Goal: Information Seeking & Learning: Check status

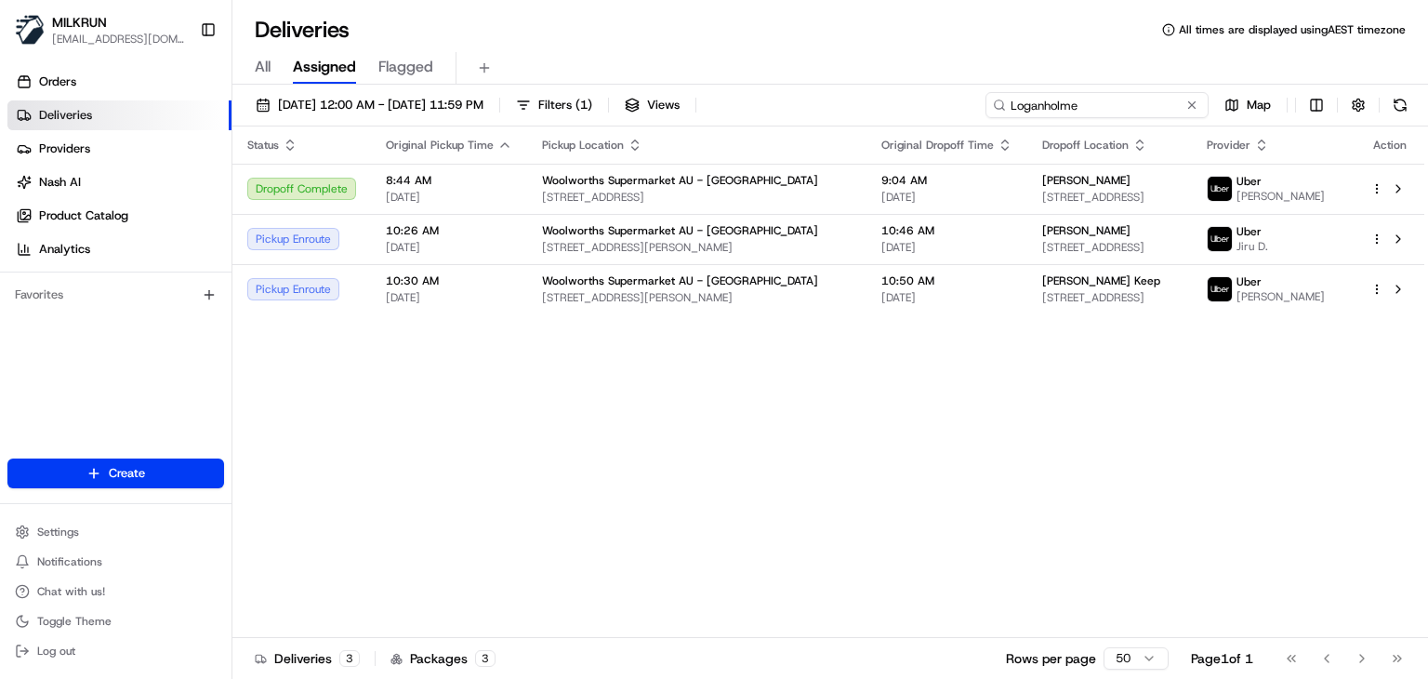
click at [1138, 102] on input "Loganholme" at bounding box center [1096, 105] width 223 height 26
click at [1138, 102] on input at bounding box center [1096, 105] width 223 height 26
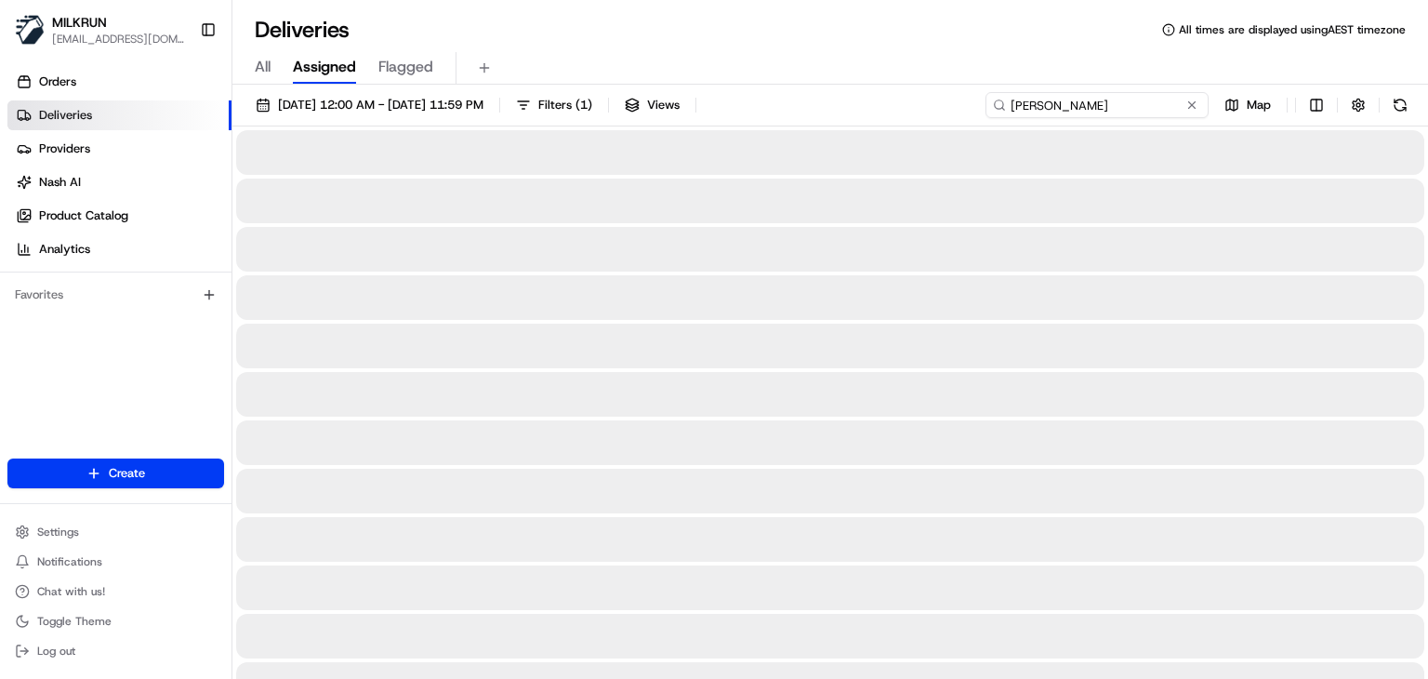
type input "vincent"
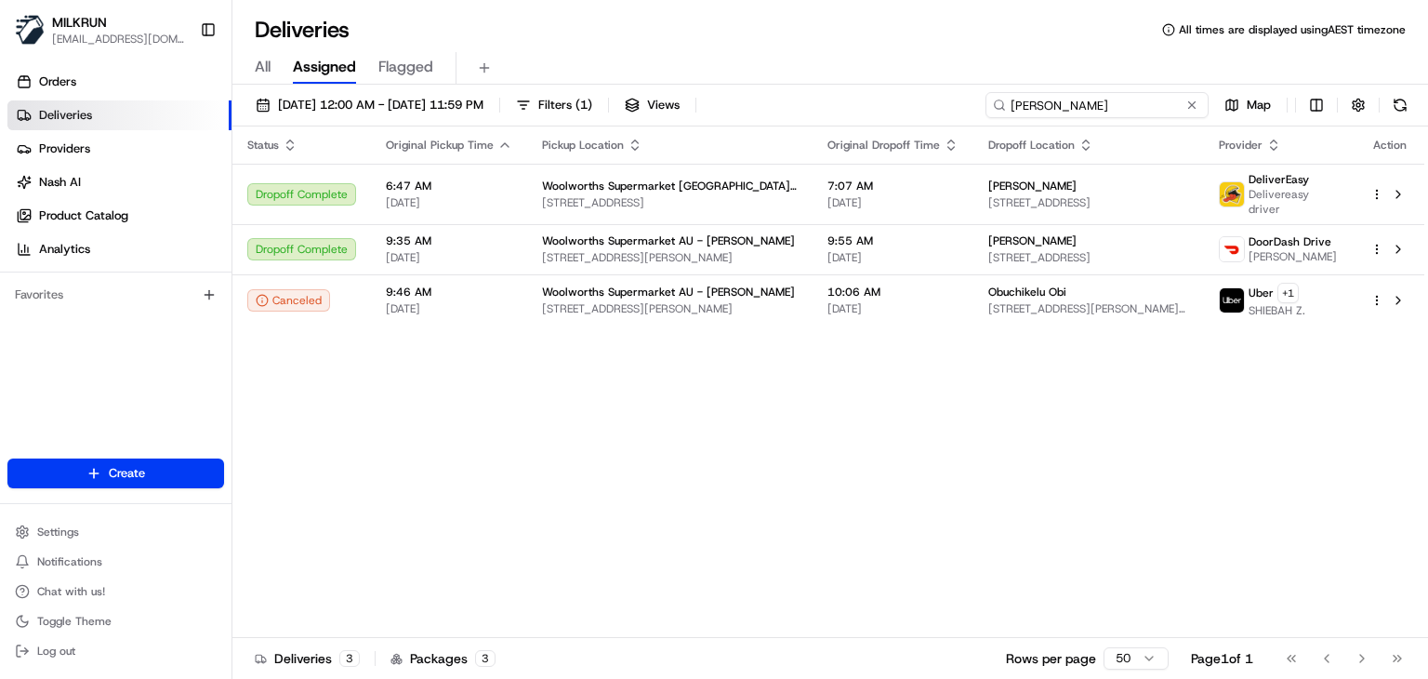
click at [1121, 110] on input "vincent" at bounding box center [1096, 105] width 223 height 26
click at [1121, 110] on input at bounding box center [1096, 105] width 223 height 26
type input "b"
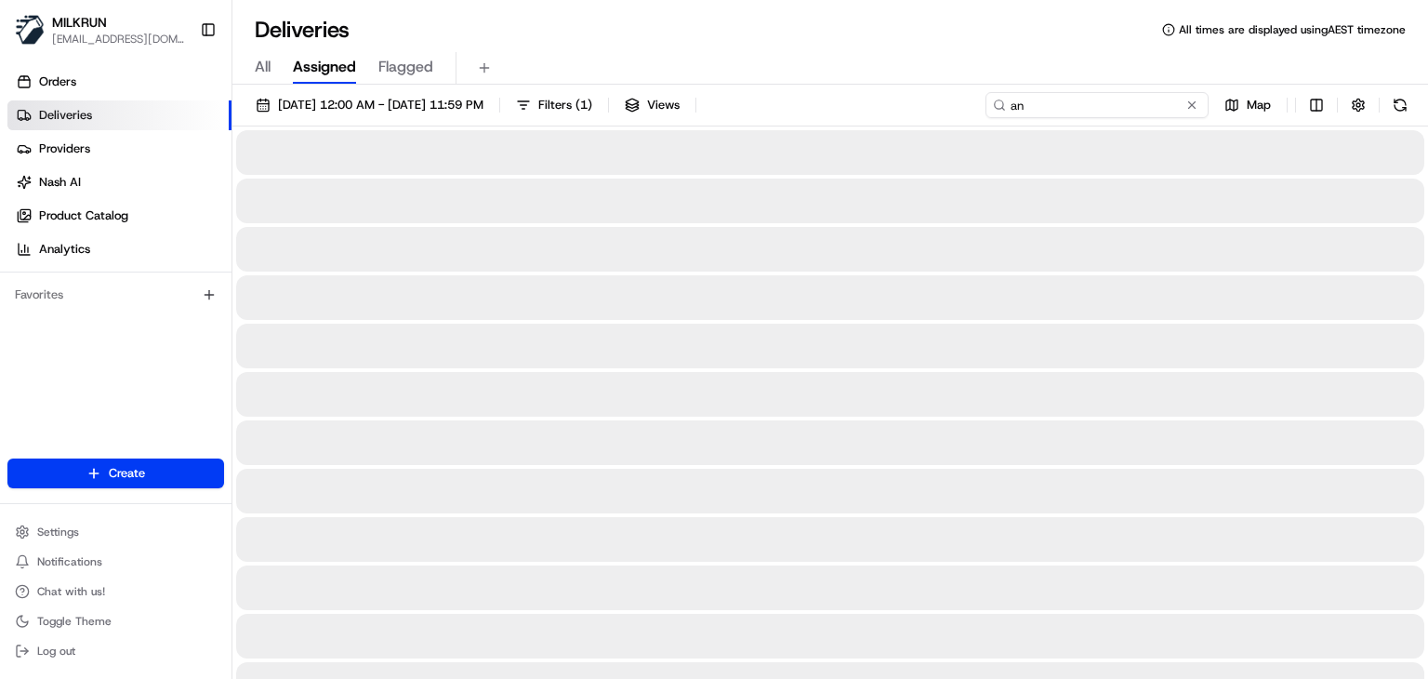
type input "a"
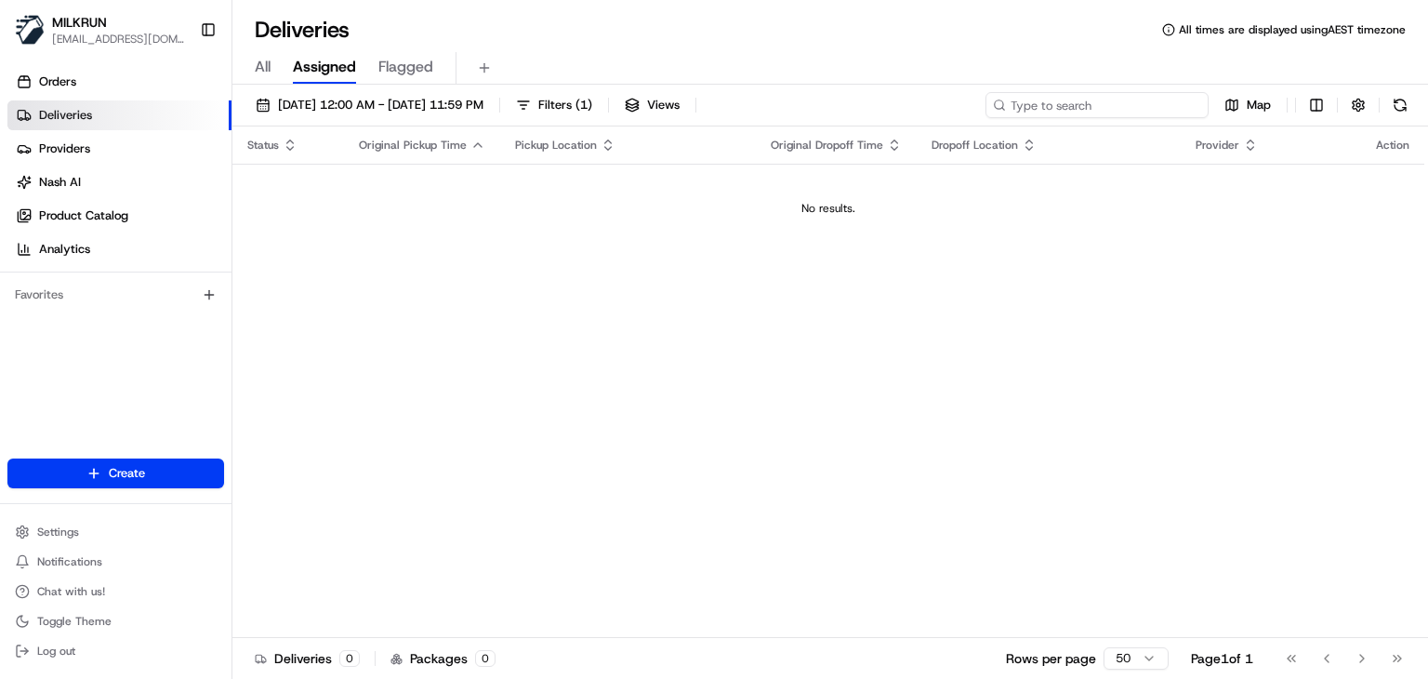
type input "a"
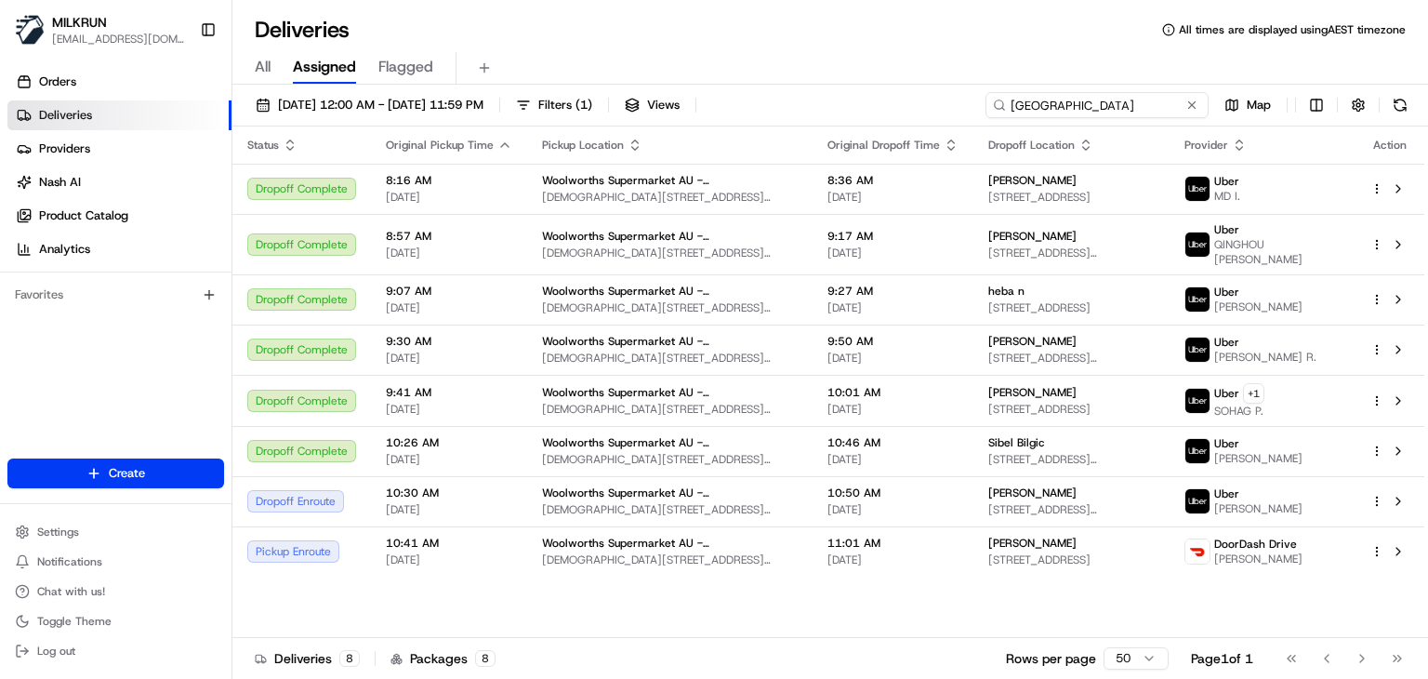
type input "Bankstown"
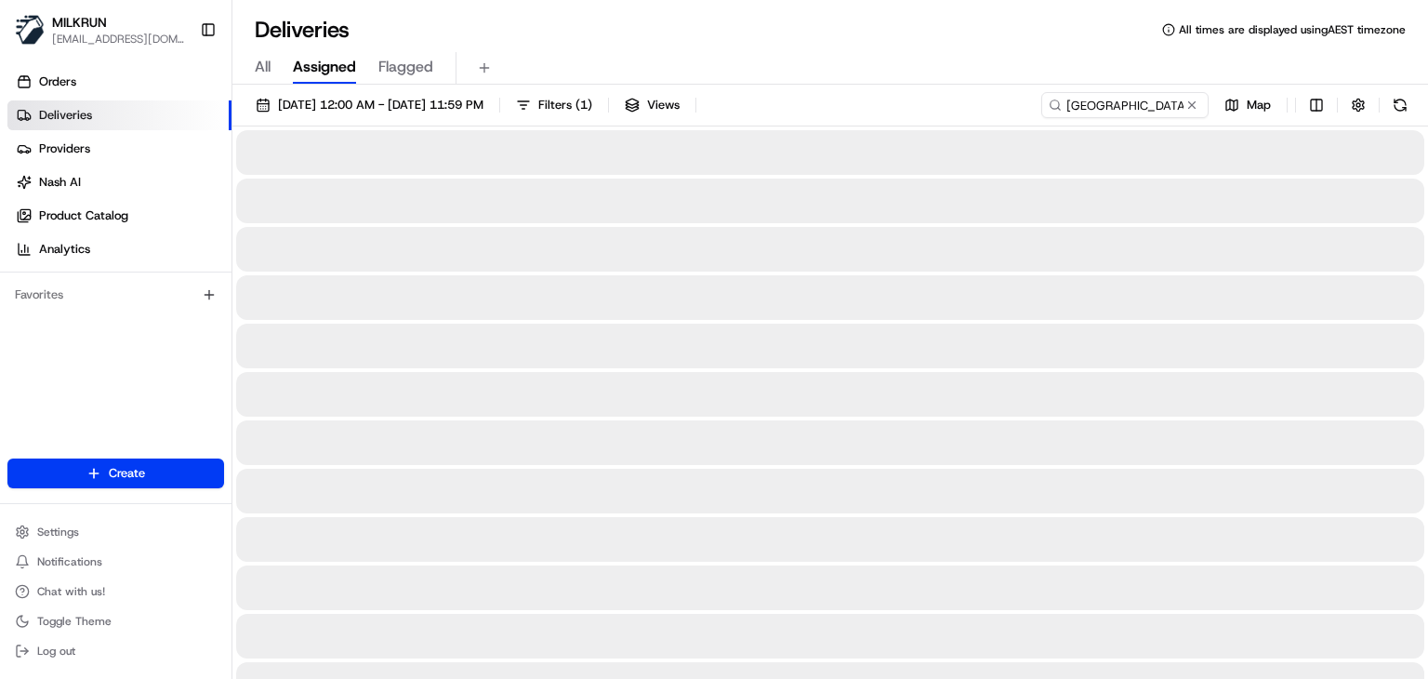
click at [998, 67] on div "All Assigned Flagged" at bounding box center [829, 68] width 1195 height 33
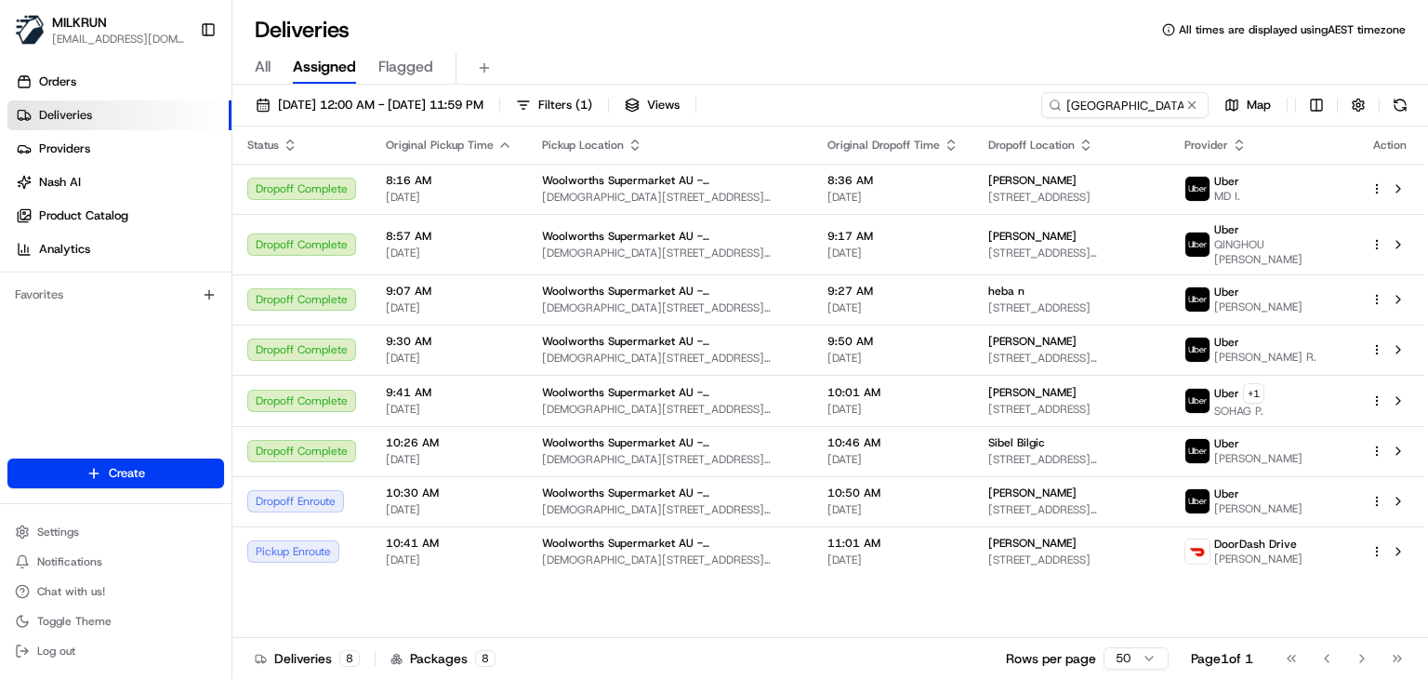
click at [856, 613] on div "Status Original Pickup Time Pickup Location Original Dropoff Time Dropoff Locat…" at bounding box center [828, 381] width 1192 height 511
click at [364, 98] on span "18/08/2025 12:00 AM - 25/08/2025 11:59 PM" at bounding box center [380, 105] width 205 height 17
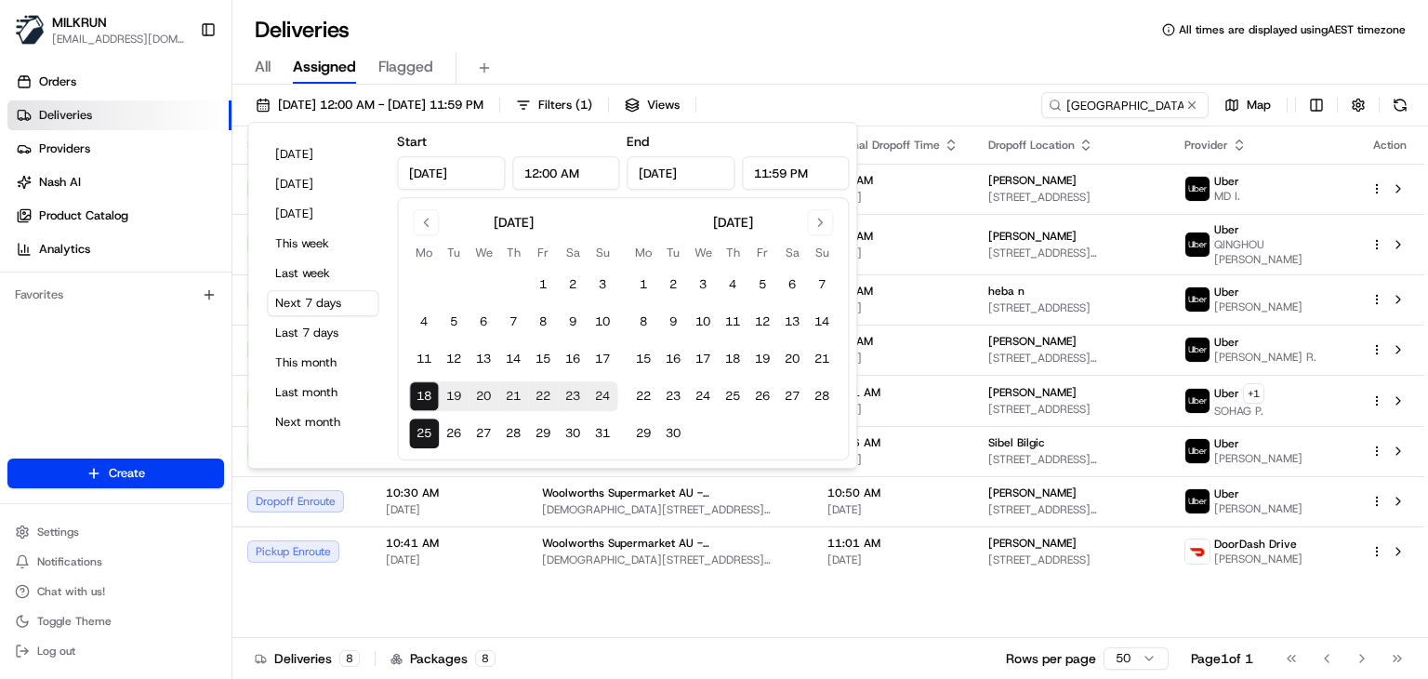
click at [420, 402] on button "18" at bounding box center [424, 396] width 30 height 30
type input "Aug 18, 2025"
click at [420, 402] on button "18" at bounding box center [424, 396] width 30 height 30
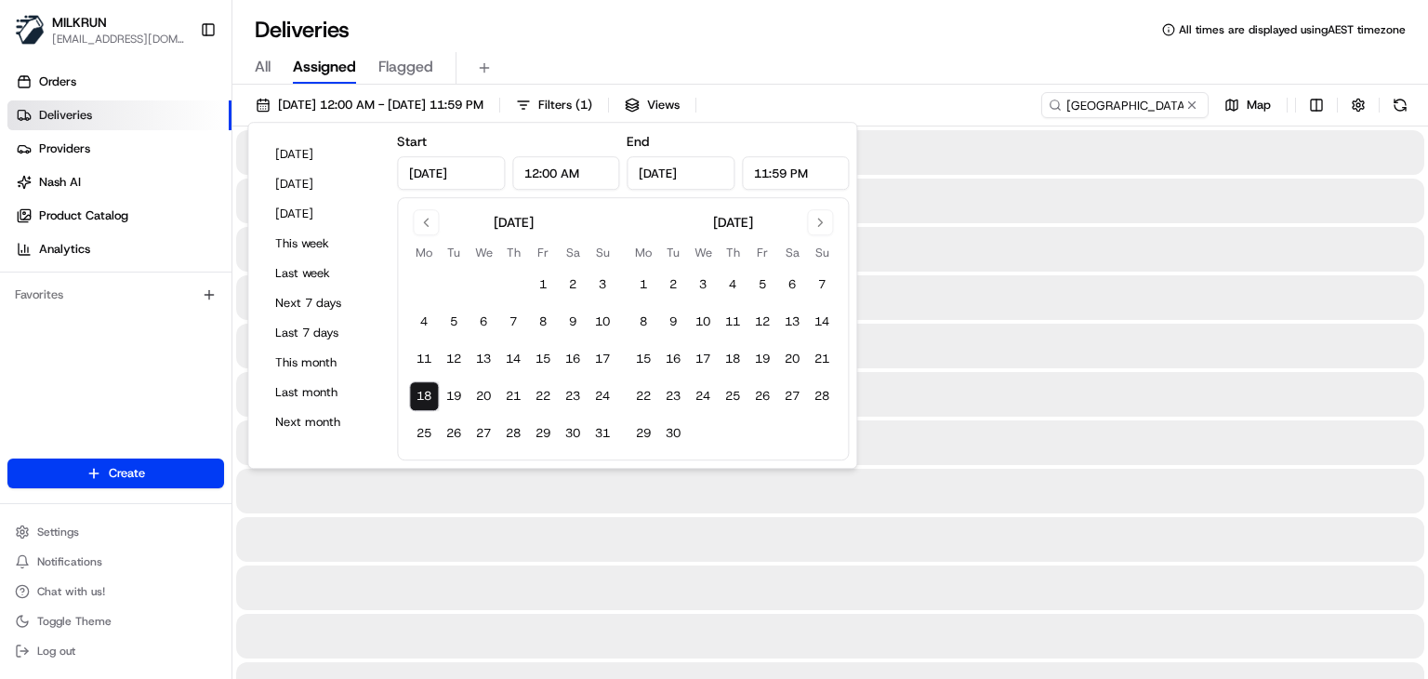
click at [654, 49] on div "All Assigned Flagged" at bounding box center [829, 65] width 1195 height 40
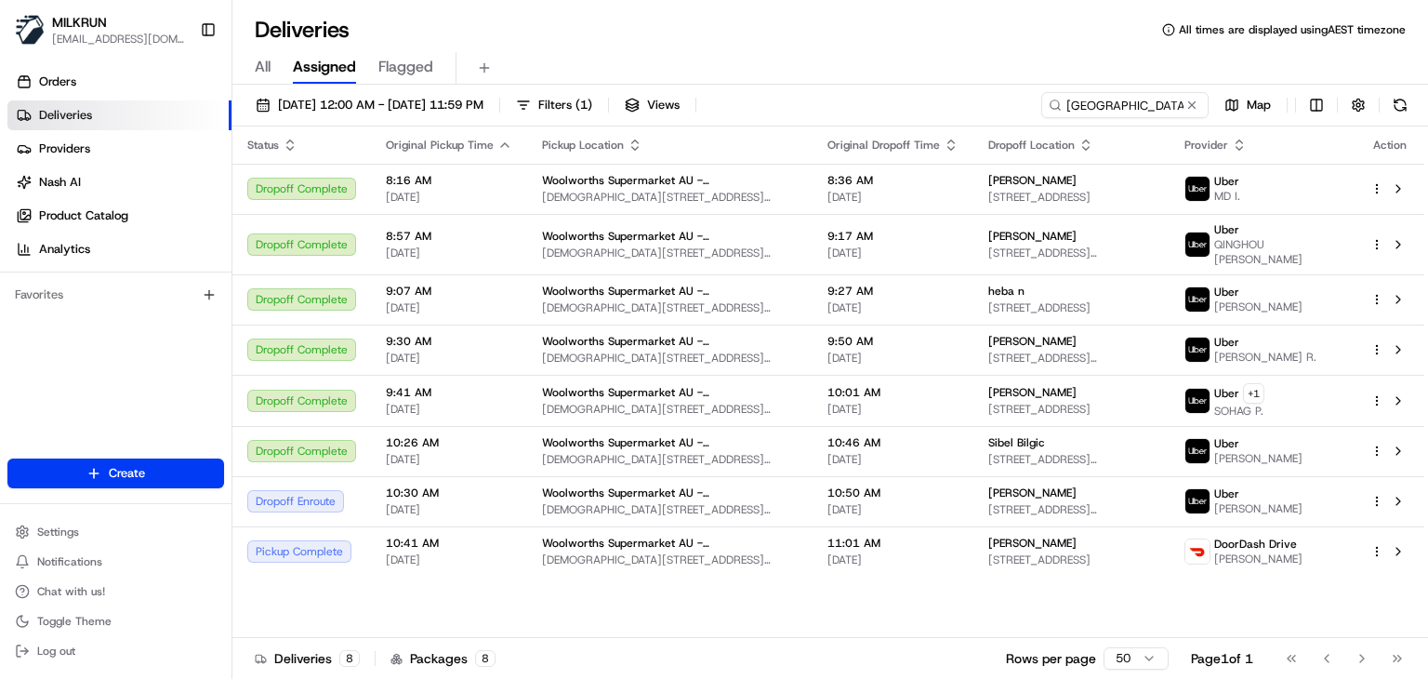
click at [761, 46] on div "All Assigned Flagged" at bounding box center [829, 65] width 1195 height 40
click at [374, 103] on span "[DATE] 12:00 AM - [DATE] 11:59 PM" at bounding box center [380, 105] width 205 height 17
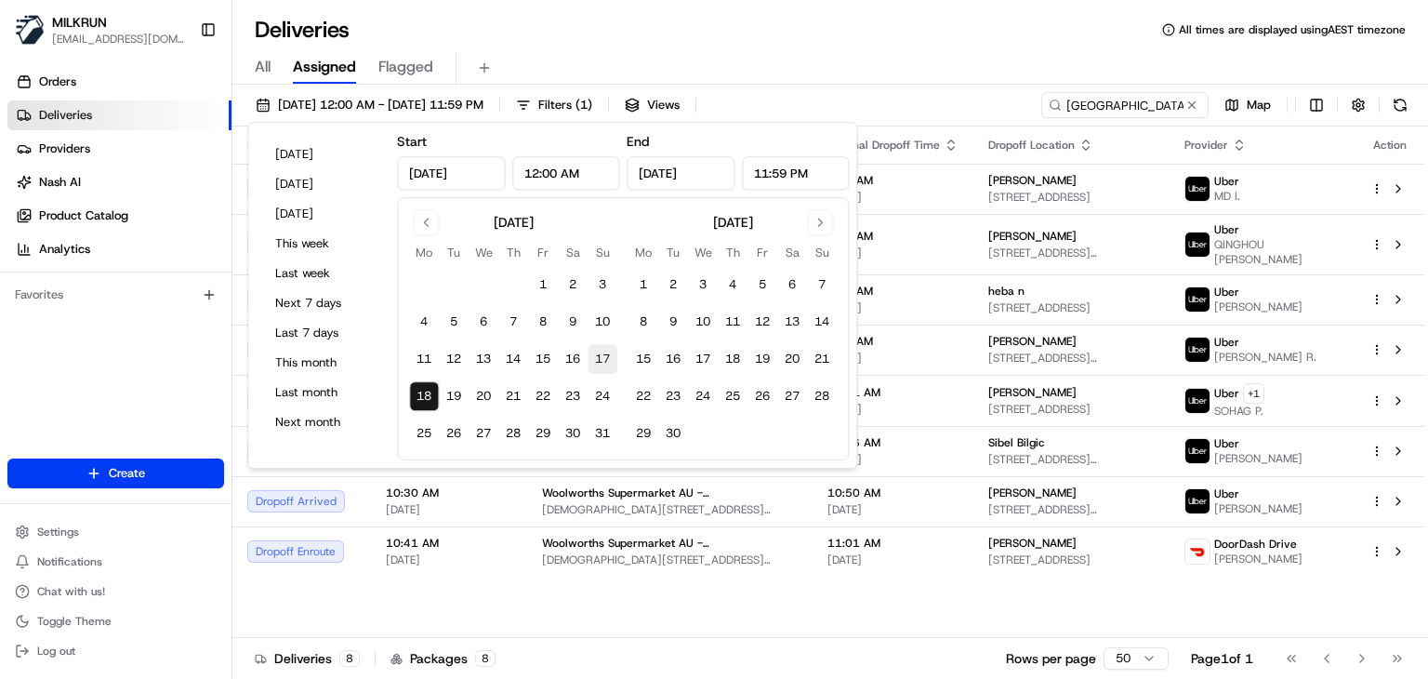
click at [599, 362] on button "17" at bounding box center [602, 359] width 30 height 30
type input "Aug 17, 2025"
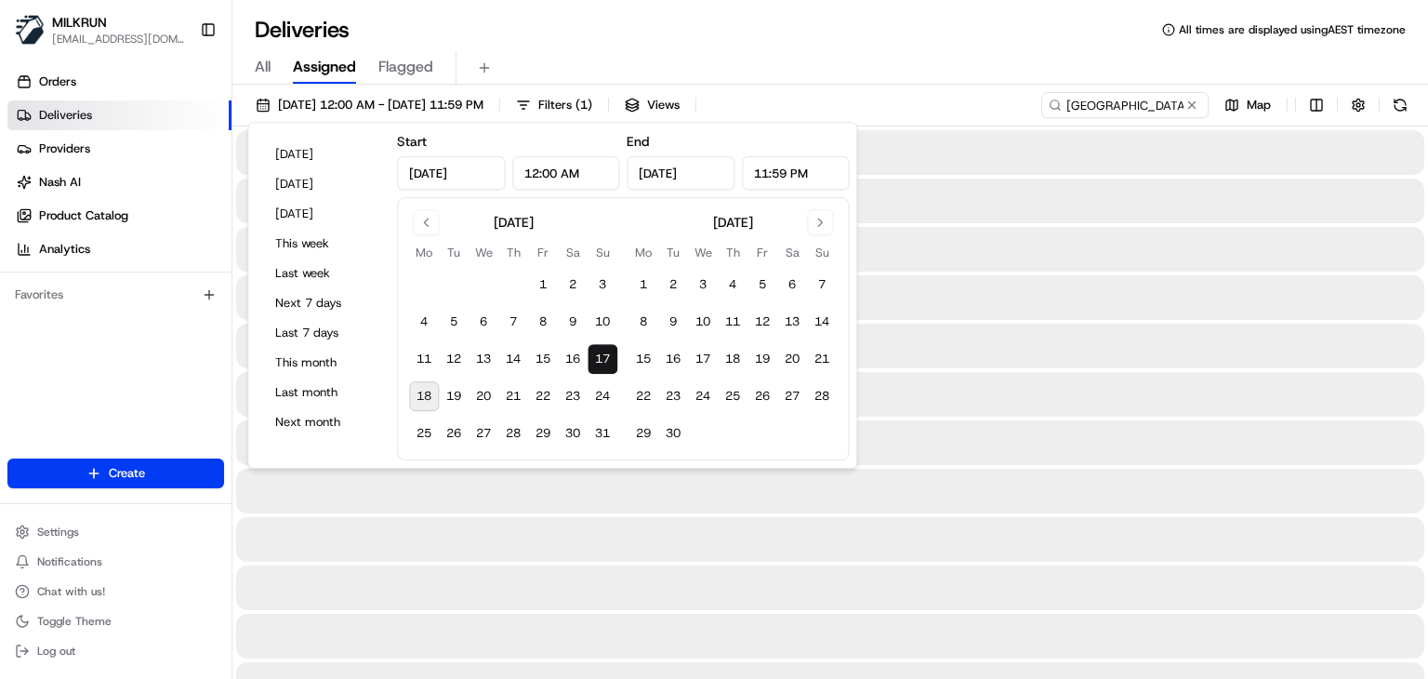
click at [599, 362] on button "17" at bounding box center [602, 359] width 30 height 30
click at [758, 20] on div "Deliveries All times are displayed using AEST timezone" at bounding box center [829, 30] width 1195 height 30
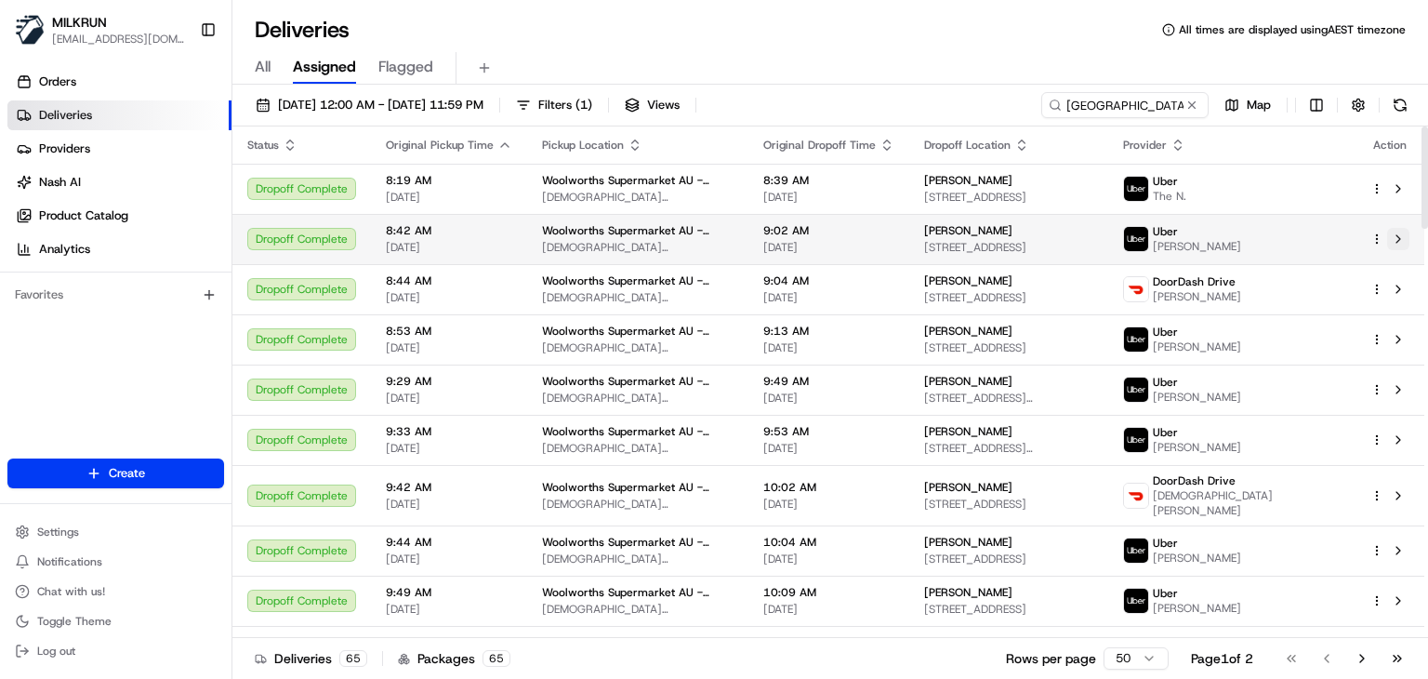
click at [1402, 233] on button at bounding box center [1398, 239] width 22 height 22
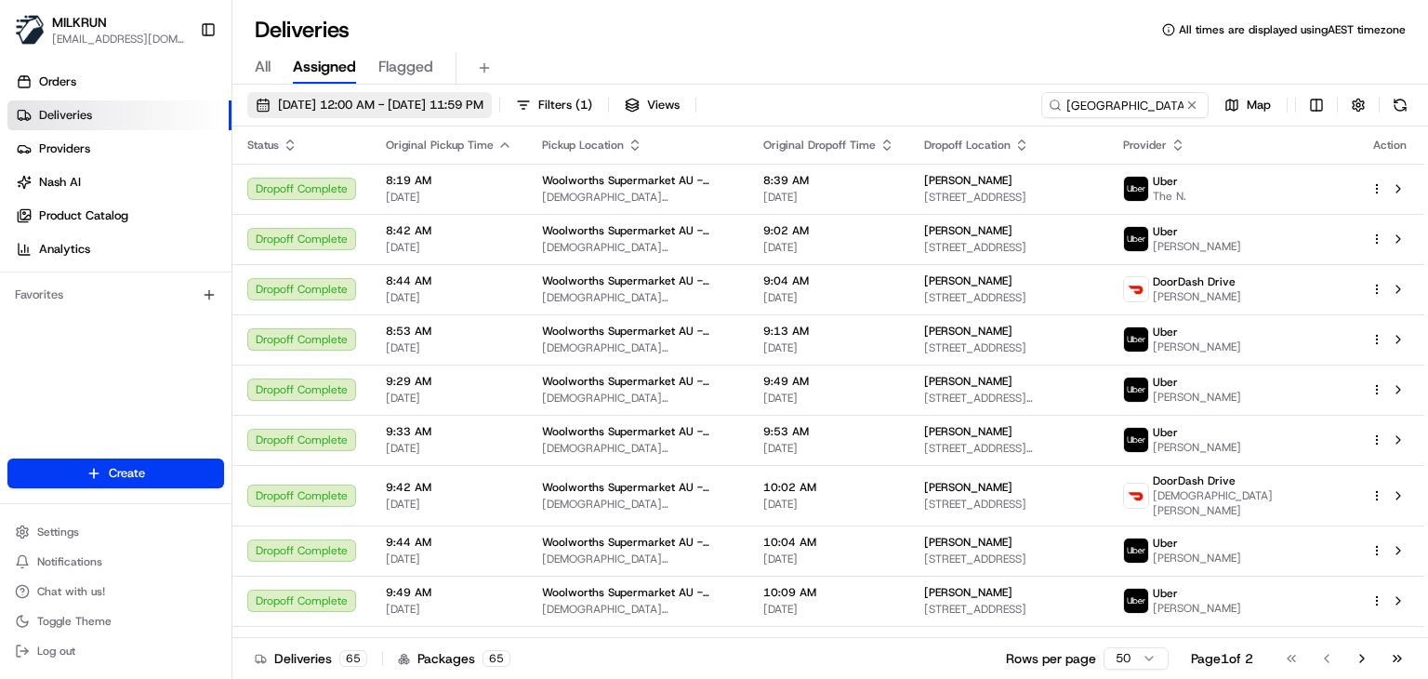
click at [365, 113] on button "17/08/2025 12:00 AM - 17/08/2025 11:59 PM" at bounding box center [369, 105] width 244 height 26
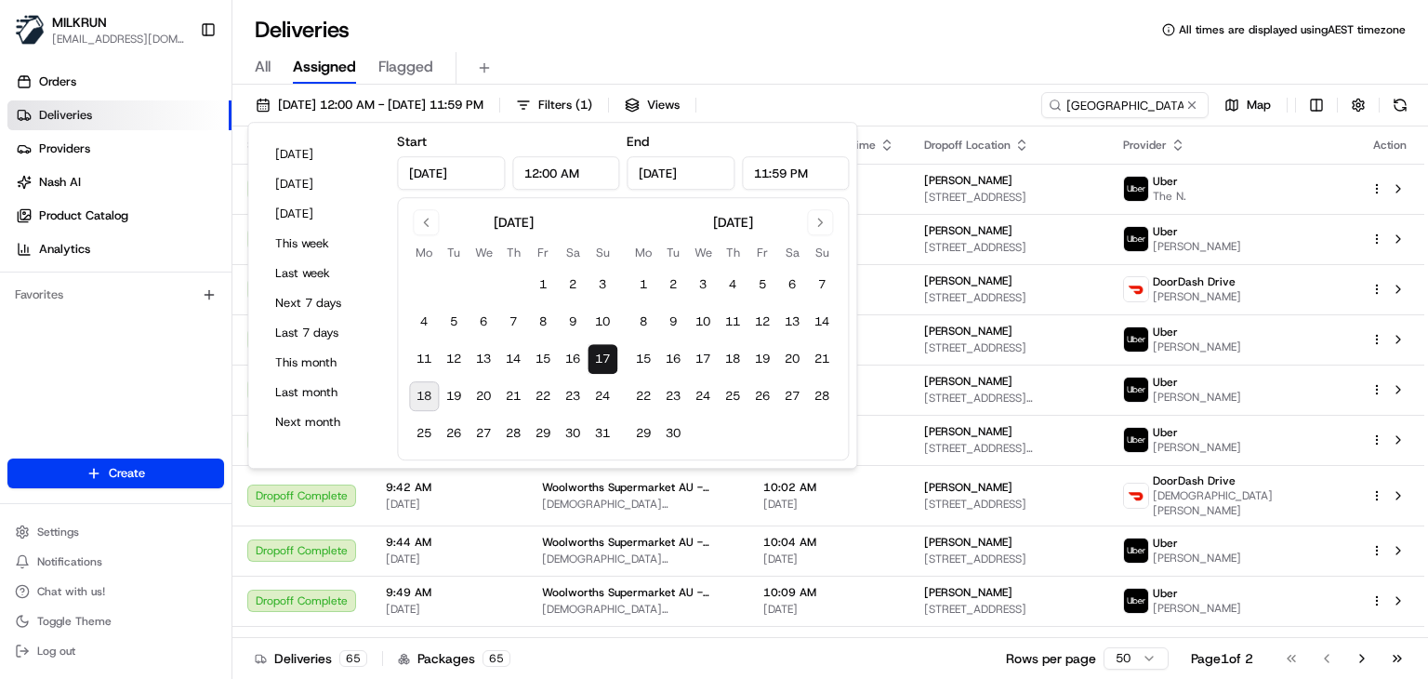
click at [417, 402] on button "18" at bounding box center [424, 396] width 30 height 30
type input "Aug 18, 2025"
click at [417, 402] on button "18" at bounding box center [424, 396] width 30 height 30
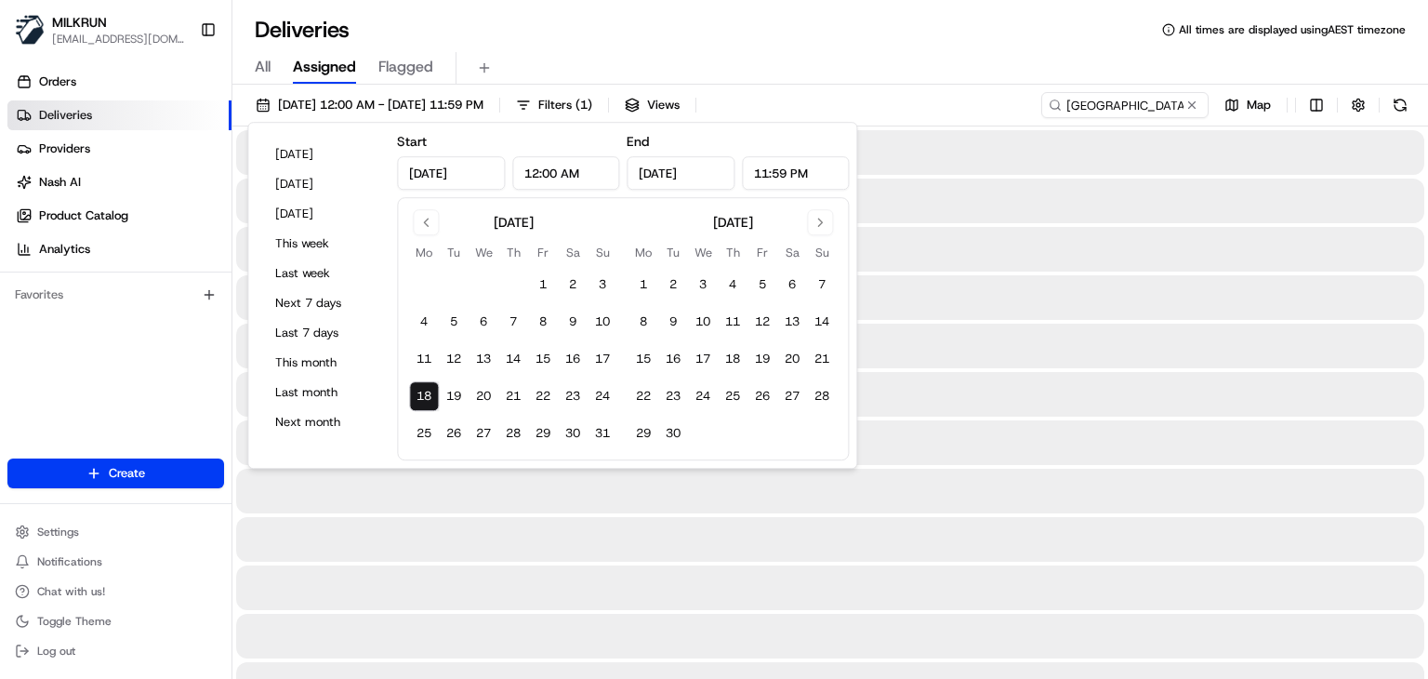
click at [417, 402] on button "18" at bounding box center [424, 396] width 30 height 30
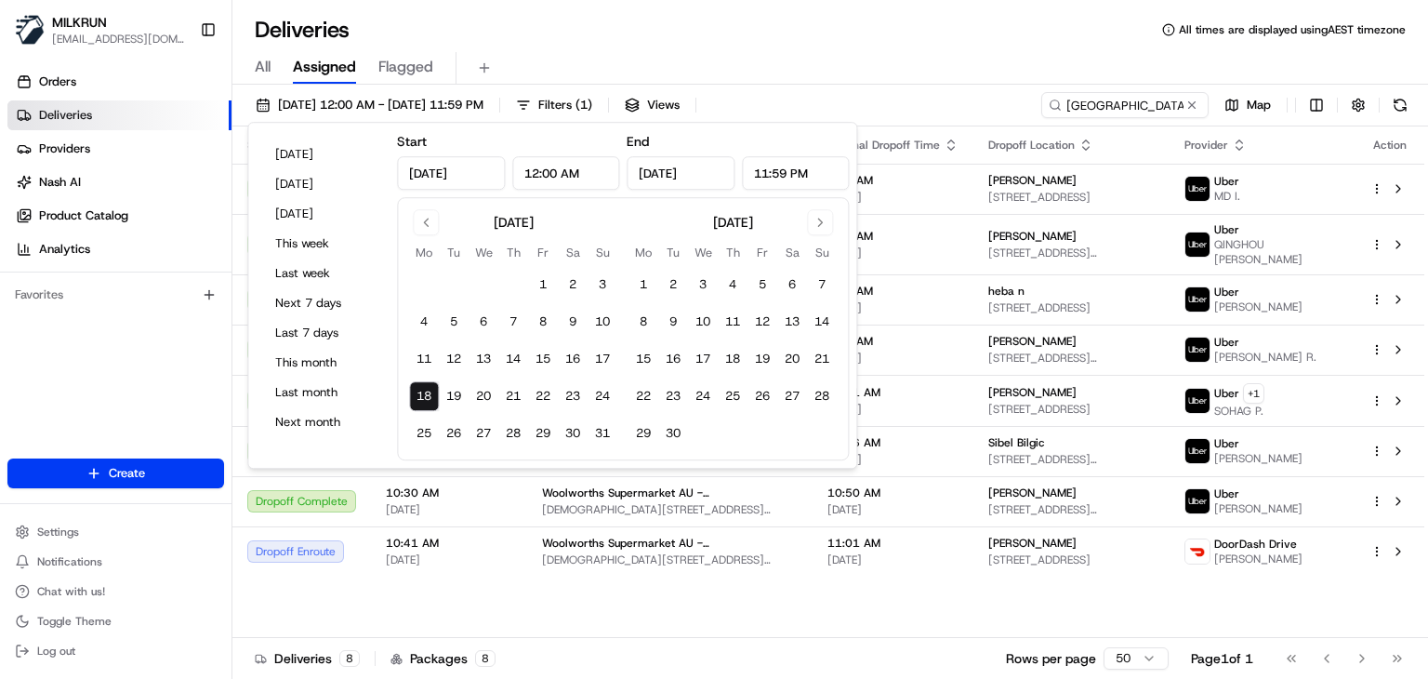
click at [567, 30] on div "Deliveries All times are displayed using AEST timezone" at bounding box center [829, 30] width 1195 height 30
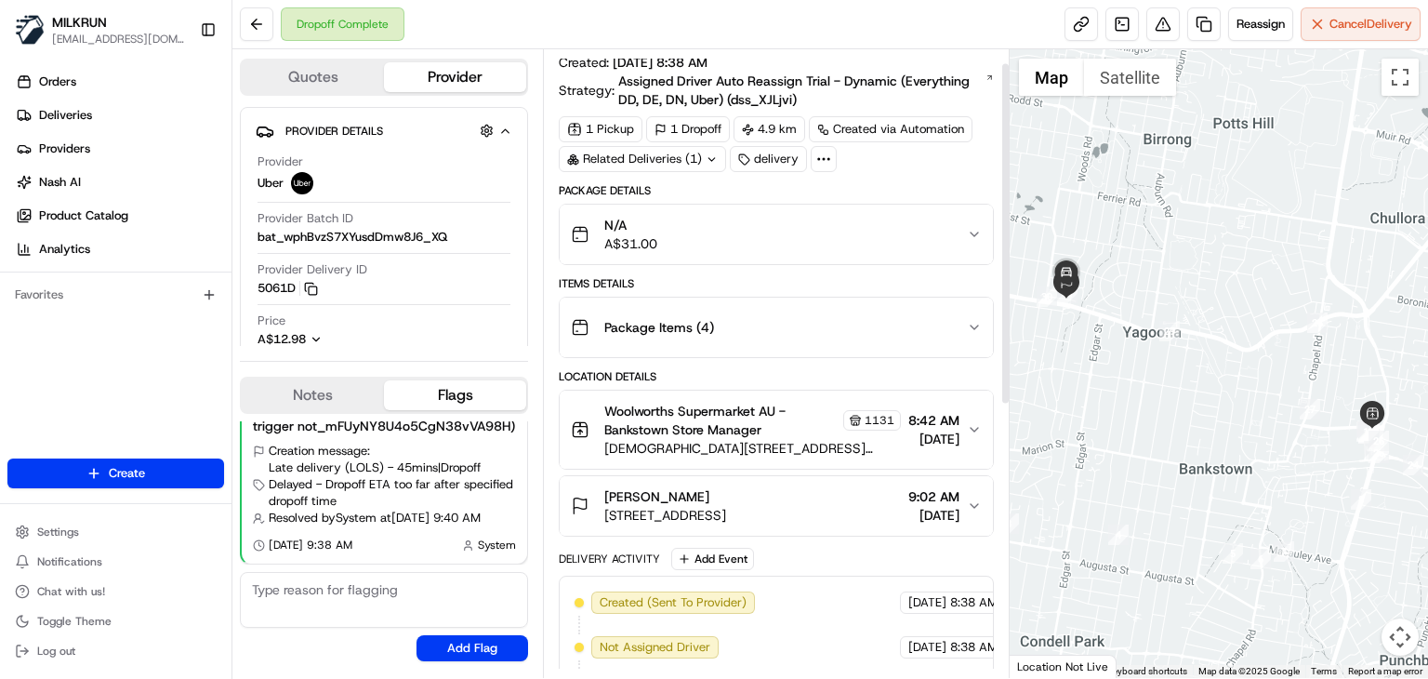
scroll to position [26, 0]
